Goal: Transaction & Acquisition: Purchase product/service

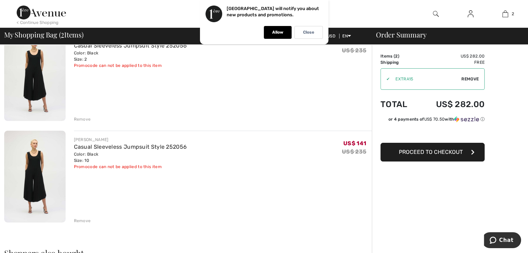
scroll to position [73, 0]
click at [87, 220] on div "Remove" at bounding box center [82, 220] width 17 height 6
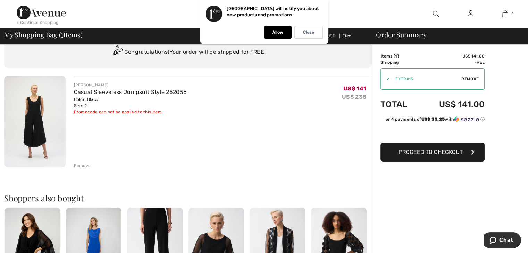
scroll to position [0, 0]
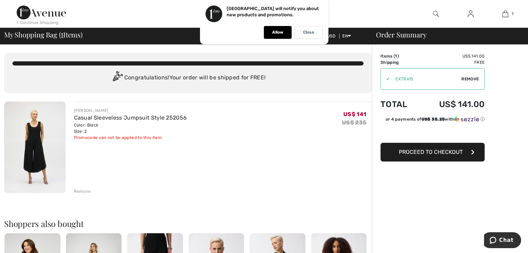
click at [422, 151] on span "Proceed to Checkout" at bounding box center [431, 152] width 64 height 7
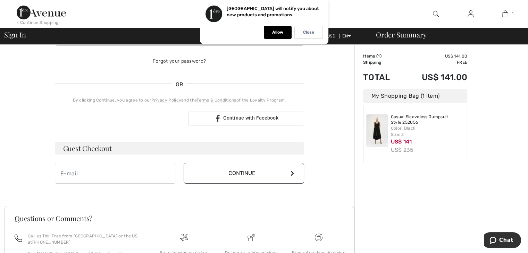
scroll to position [120, 0]
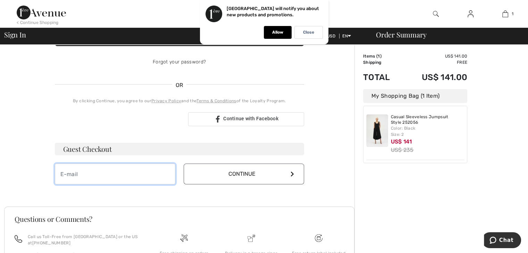
click at [108, 179] on input "email" at bounding box center [115, 174] width 120 height 21
type input "spallino4@yahoo.com"
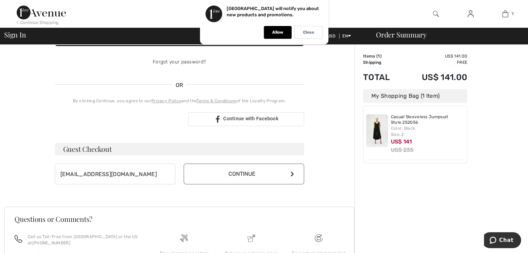
click at [222, 175] on button "Continue" at bounding box center [243, 174] width 120 height 21
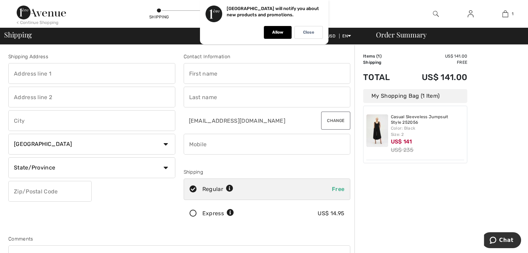
click at [80, 75] on input "text" at bounding box center [91, 73] width 167 height 21
type input "427 Camino de Encanto"
type input "REDONDO BEACH"
select select "US"
select select "CA"
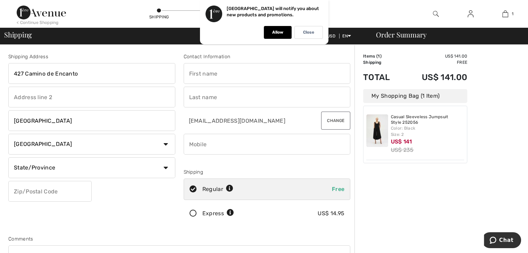
type input "90277-6530"
type input "sandy"
type input "spallino"
type input "3109728724"
click at [31, 190] on input "902776530" at bounding box center [49, 191] width 83 height 21
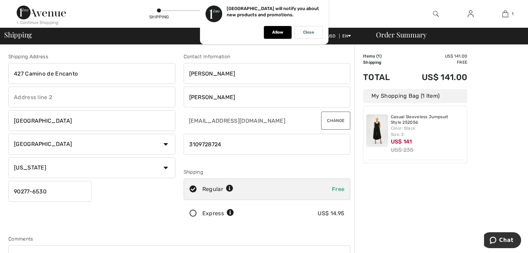
type input "902776530"
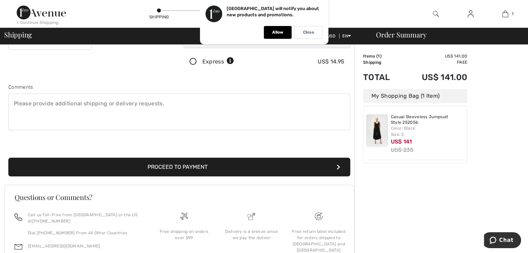
scroll to position [155, 0]
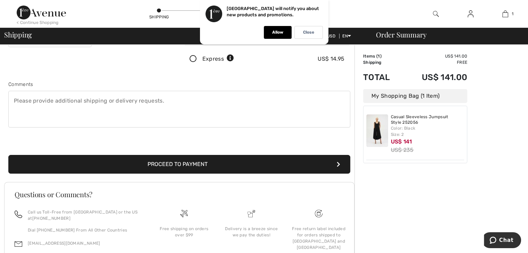
click at [173, 162] on button "Proceed to Payment" at bounding box center [179, 164] width 342 height 19
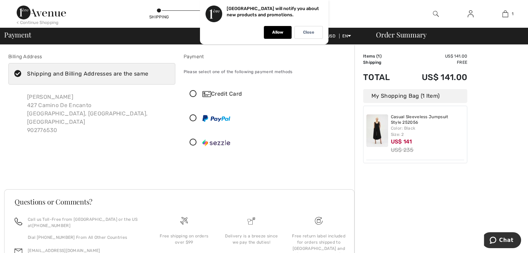
click at [192, 94] on icon at bounding box center [193, 94] width 18 height 7
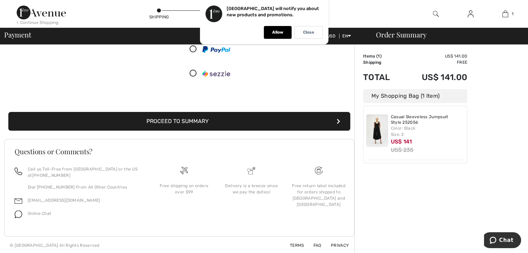
scroll to position [147, 0]
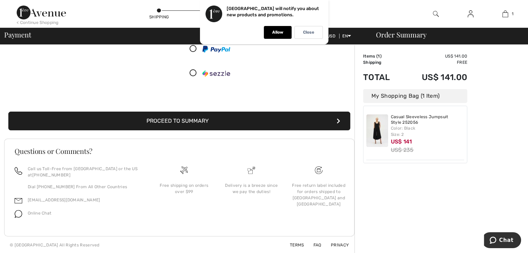
click at [198, 126] on button "Proceed to Summary" at bounding box center [179, 121] width 342 height 19
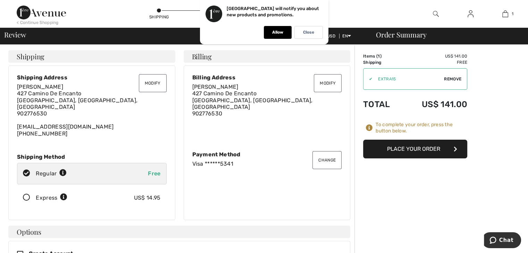
click at [386, 146] on button "Place Your Order" at bounding box center [415, 149] width 104 height 19
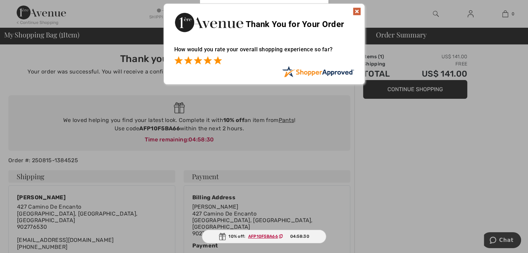
click at [219, 60] on span at bounding box center [217, 60] width 8 height 8
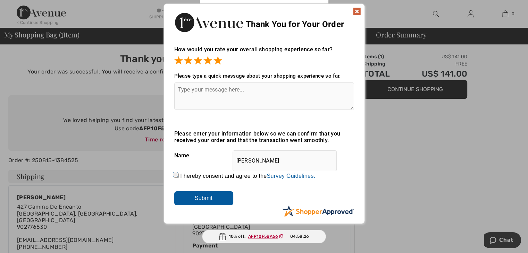
click at [357, 9] on img at bounding box center [356, 11] width 8 height 8
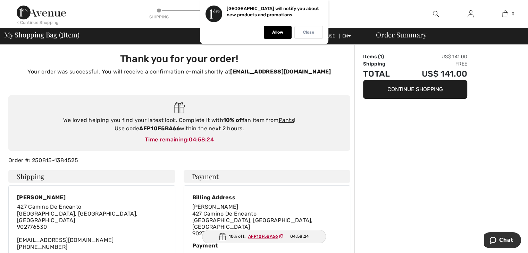
click at [314, 30] on div "Close" at bounding box center [308, 32] width 28 height 13
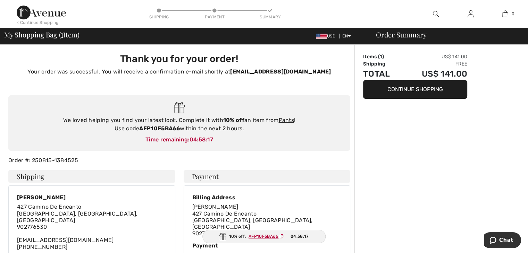
click at [391, 95] on button "Continue Shopping" at bounding box center [415, 89] width 104 height 19
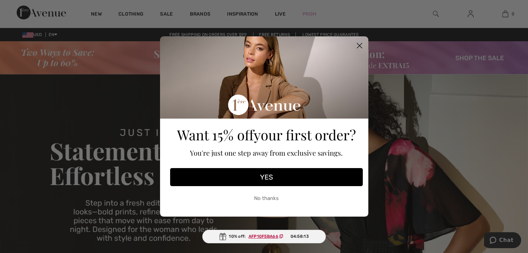
click at [360, 46] on circle "Close dialog" at bounding box center [358, 45] width 11 height 11
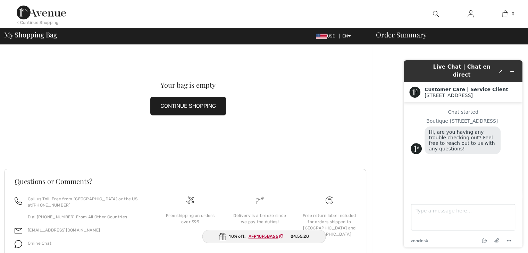
scroll to position [31, 0]
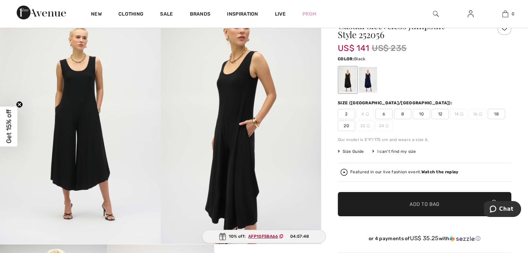
scroll to position [71, 0]
click at [344, 170] on img at bounding box center [343, 172] width 7 height 7
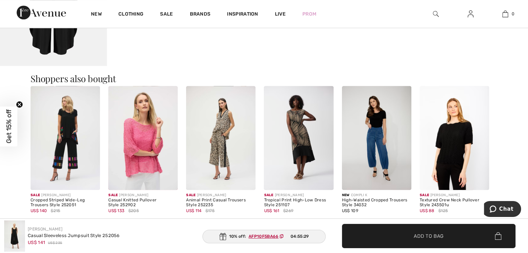
scroll to position [475, 0]
